Goal: Ask a question

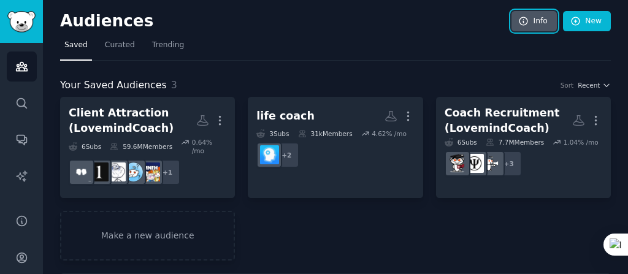
click at [527, 25] on icon at bounding box center [523, 21] width 11 height 11
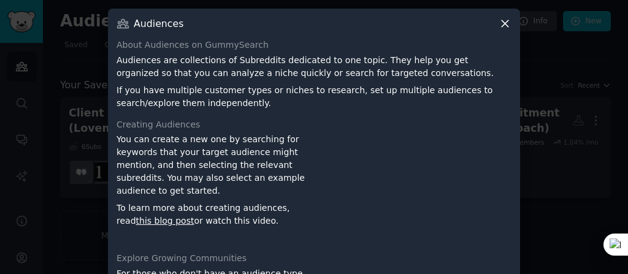
click at [503, 23] on icon at bounding box center [505, 23] width 7 height 7
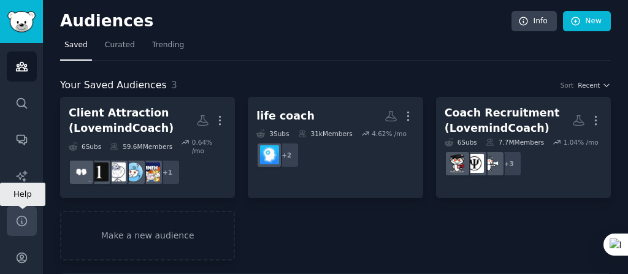
click at [20, 215] on icon "Sidebar" at bounding box center [21, 221] width 13 height 13
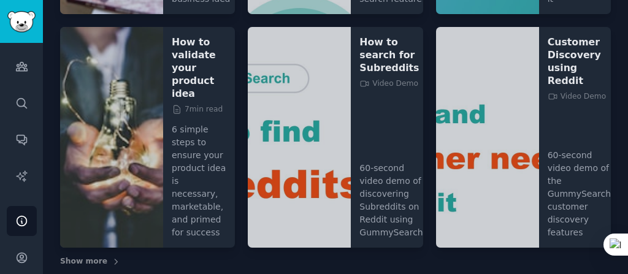
scroll to position [334, 0]
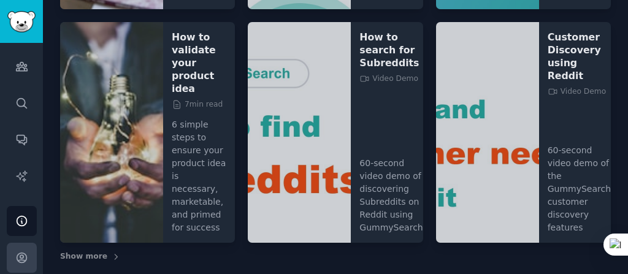
click at [18, 258] on icon "Sidebar" at bounding box center [21, 257] width 13 height 13
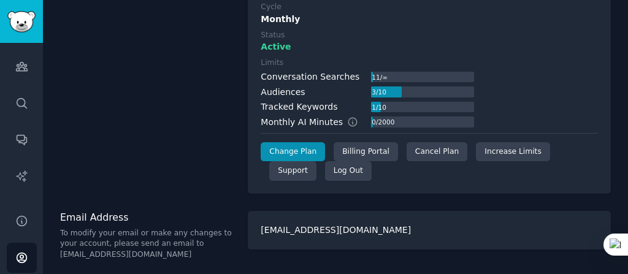
scroll to position [117, 0]
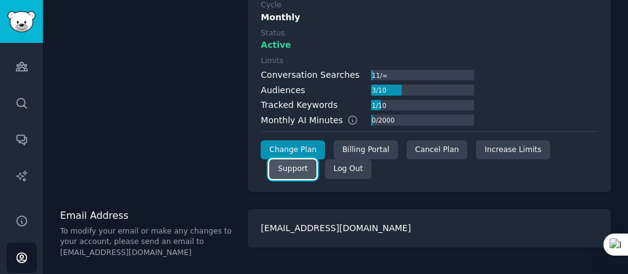
click at [316, 159] on link "Support" at bounding box center [292, 169] width 47 height 20
